Goal: Check status

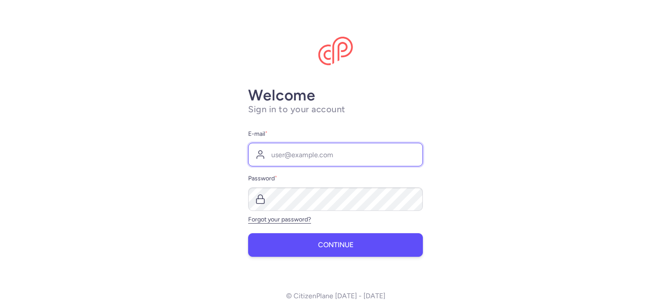
type input "[EMAIL_ADDRESS][DOMAIN_NAME]"
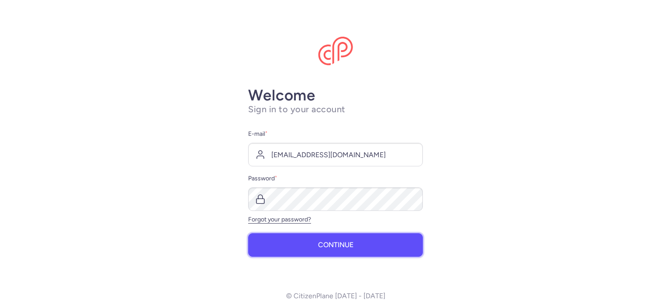
click at [330, 250] on button "Continue" at bounding box center [335, 245] width 175 height 24
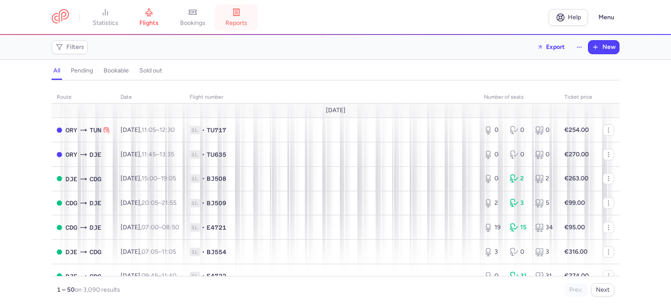
click at [245, 14] on link "reports" at bounding box center [236, 17] width 44 height 19
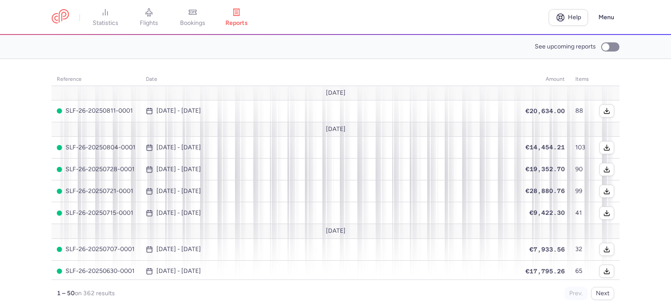
scroll to position [44, 0]
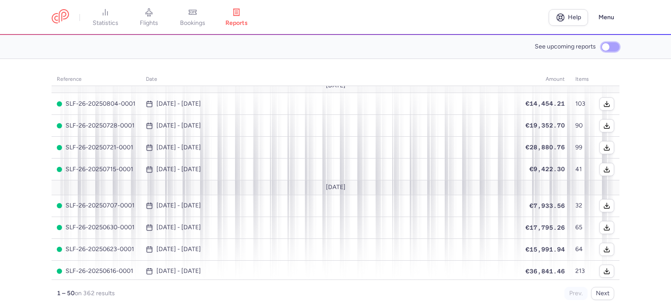
click at [612, 45] on input "See upcoming reports" at bounding box center [610, 46] width 18 height 9
checkbox input "true"
